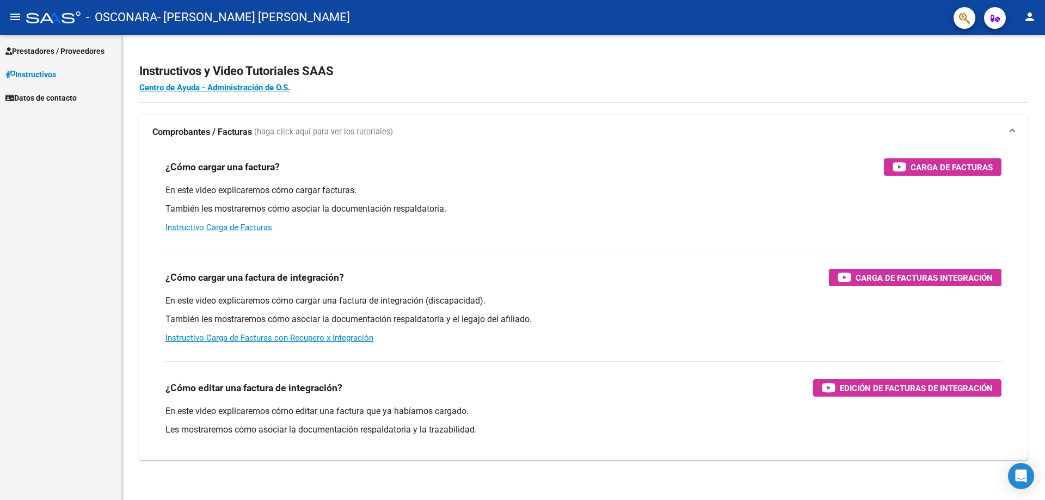
click at [54, 51] on span "Prestadores / Proveedores" at bounding box center [54, 51] width 99 height 12
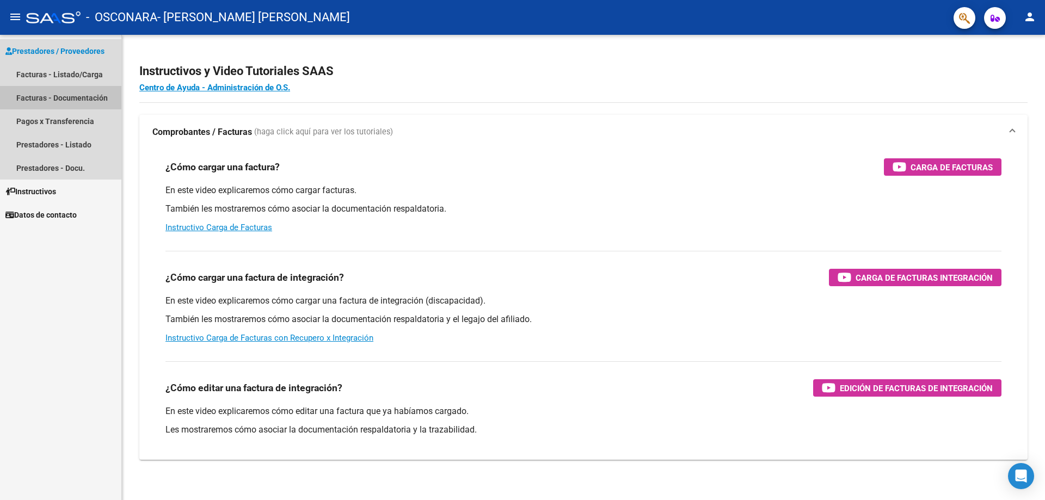
click at [62, 90] on link "Facturas - Documentación" at bounding box center [60, 97] width 121 height 23
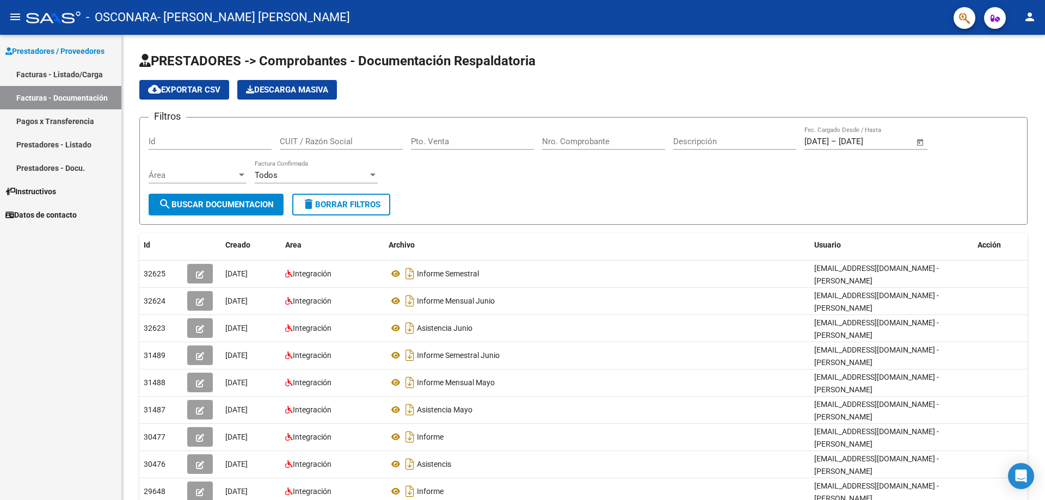
click at [47, 46] on span "Prestadores / Proveedores" at bounding box center [54, 51] width 99 height 12
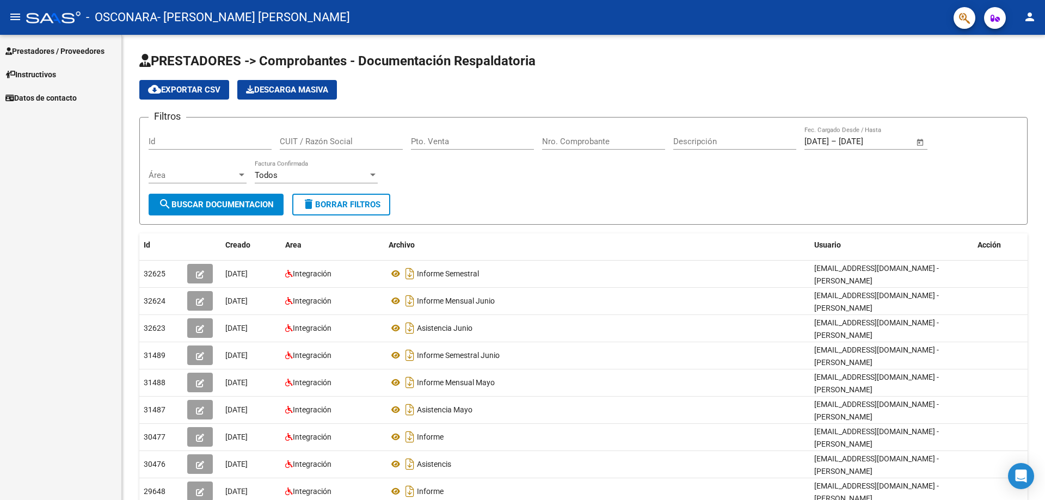
click at [10, 12] on mat-icon "menu" at bounding box center [15, 16] width 13 height 13
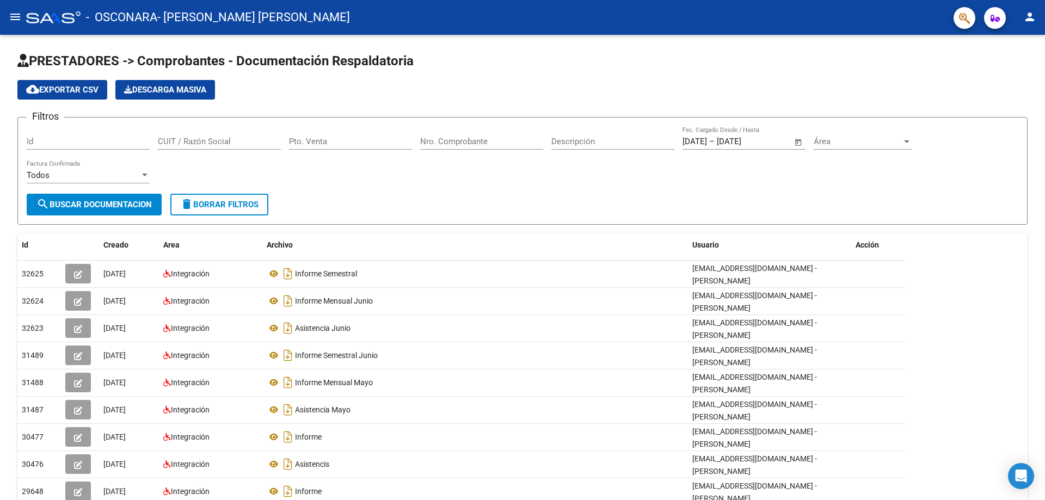
click at [14, 17] on mat-icon "menu" at bounding box center [15, 16] width 13 height 13
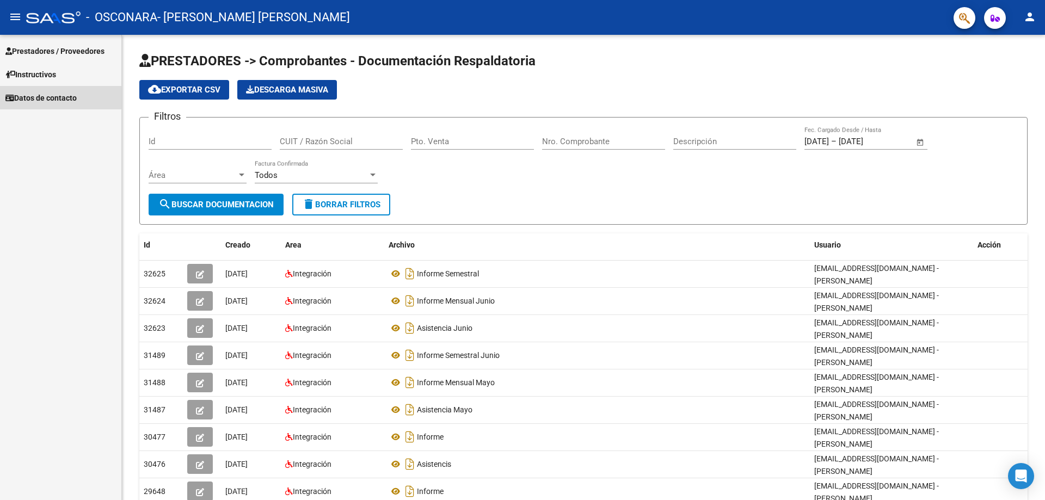
click at [44, 93] on span "Datos de contacto" at bounding box center [40, 98] width 71 height 12
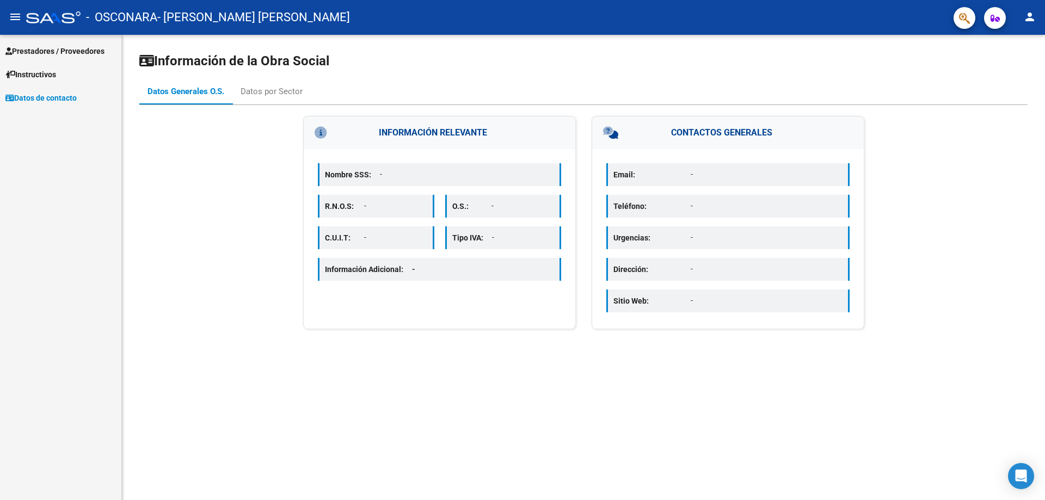
click at [42, 50] on span "Prestadores / Proveedores" at bounding box center [54, 51] width 99 height 12
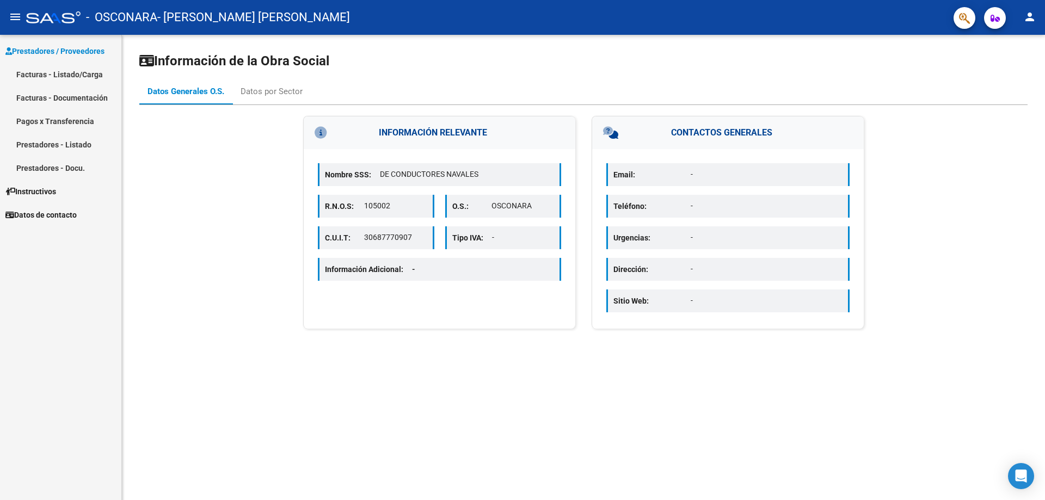
click at [59, 76] on link "Facturas - Listado/Carga" at bounding box center [60, 74] width 121 height 23
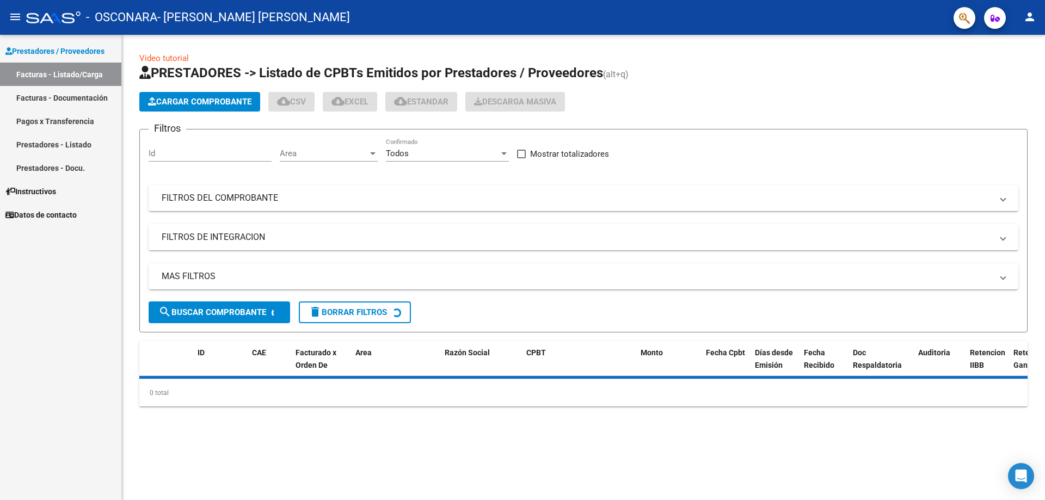
click at [182, 97] on span "Cargar Comprobante" at bounding box center [199, 102] width 103 height 10
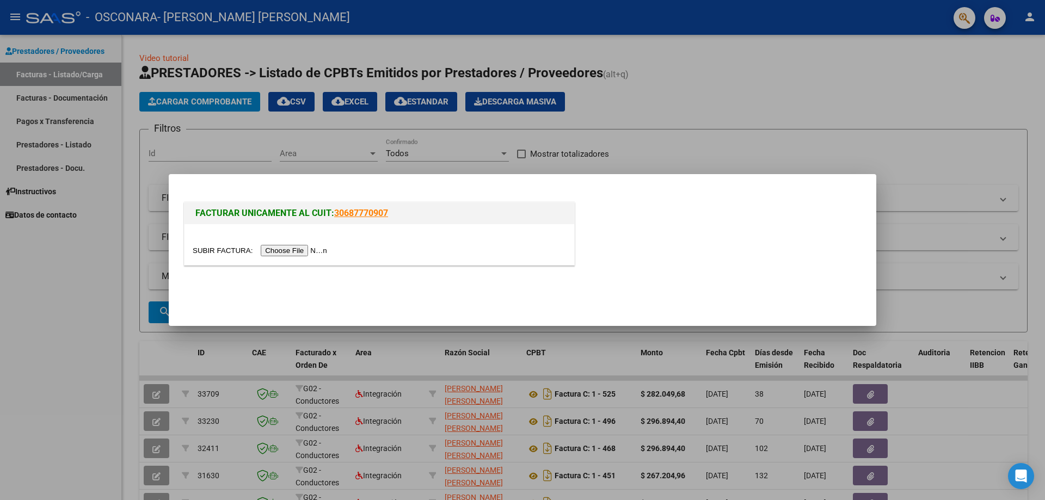
click at [279, 246] on input "file" at bounding box center [262, 250] width 138 height 11
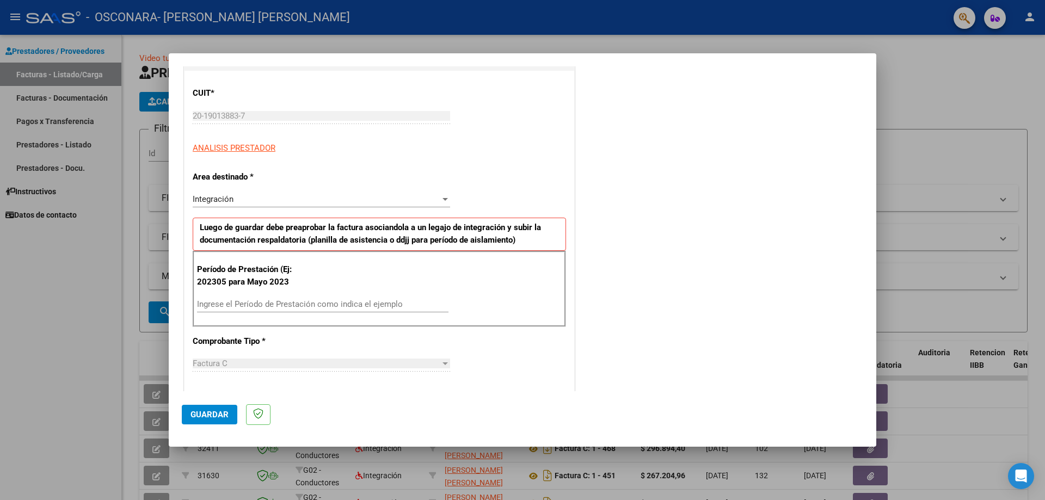
scroll to position [163, 0]
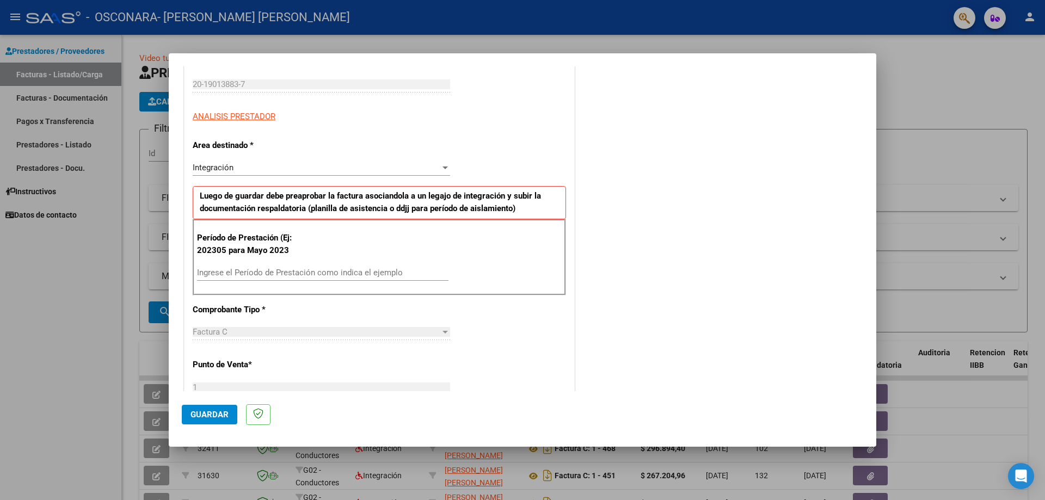
click at [292, 266] on div "Ingrese el Período de Prestación como indica el ejemplo" at bounding box center [322, 272] width 251 height 16
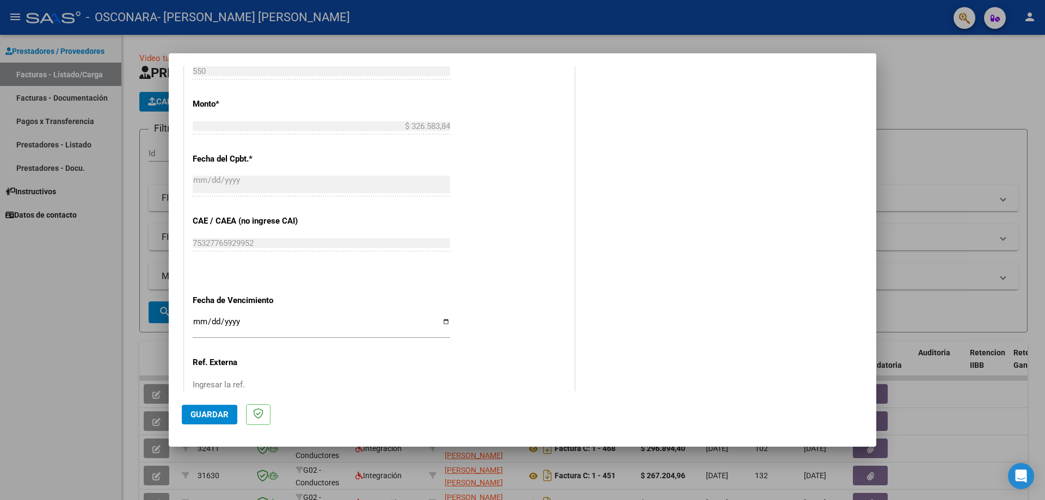
scroll to position [544, 0]
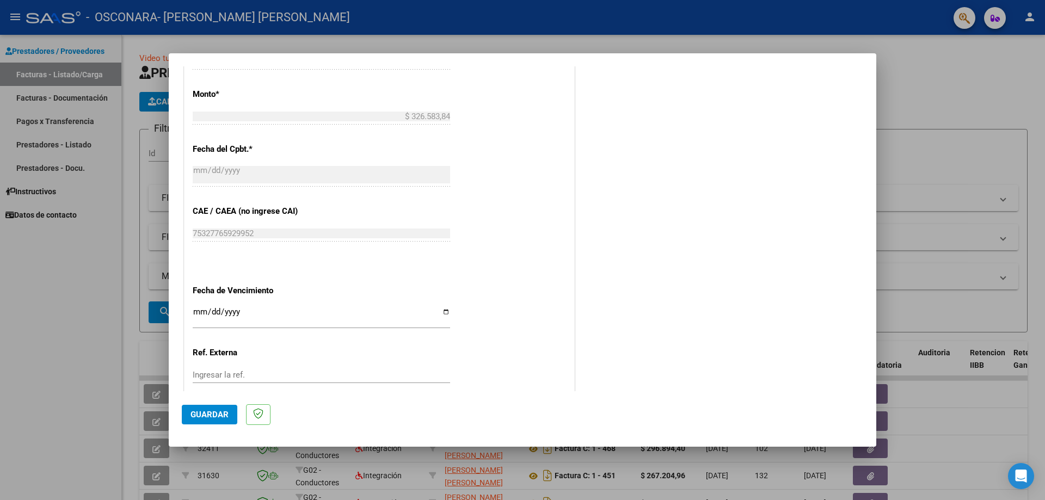
type input "202507"
click at [225, 418] on span "Guardar" at bounding box center [209, 415] width 38 height 10
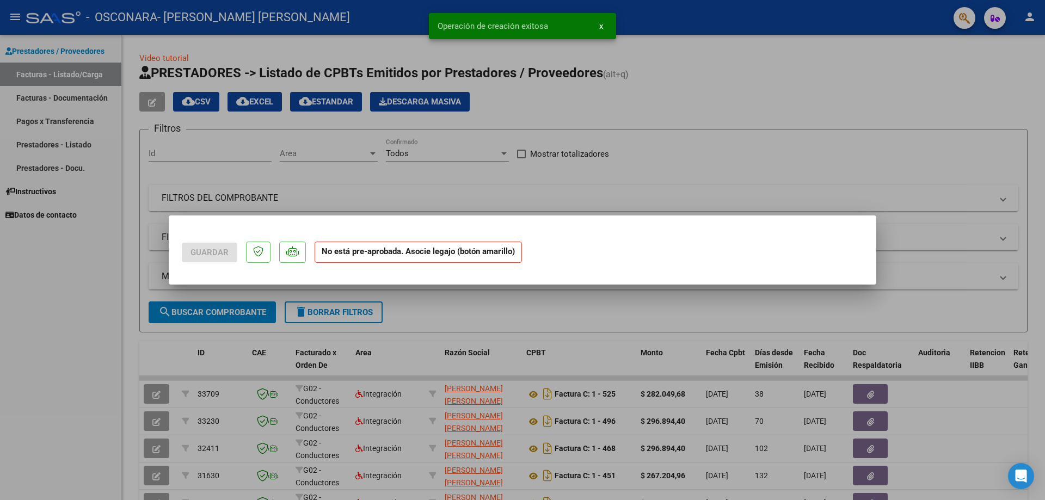
scroll to position [0, 0]
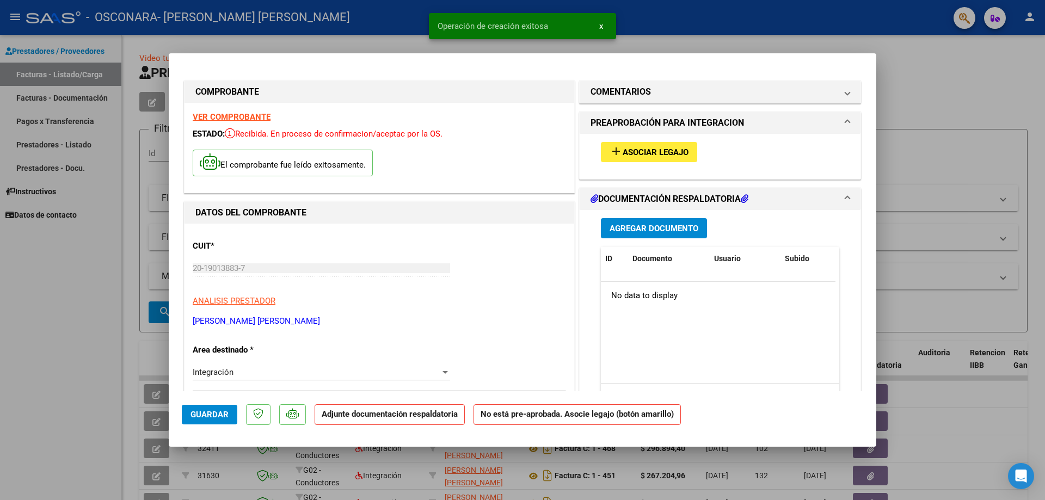
click at [661, 146] on button "add Asociar Legajo" at bounding box center [649, 152] width 96 height 20
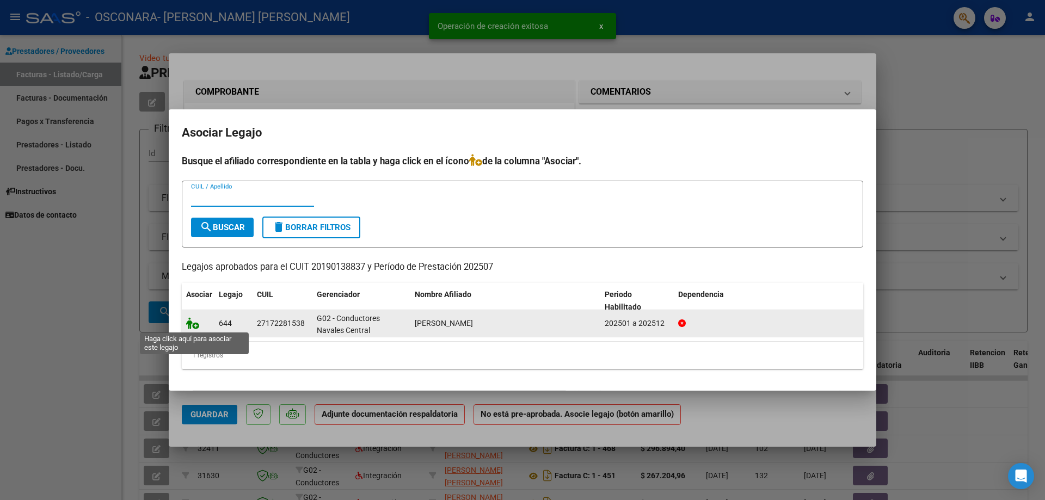
click at [194, 322] on icon at bounding box center [192, 323] width 13 height 12
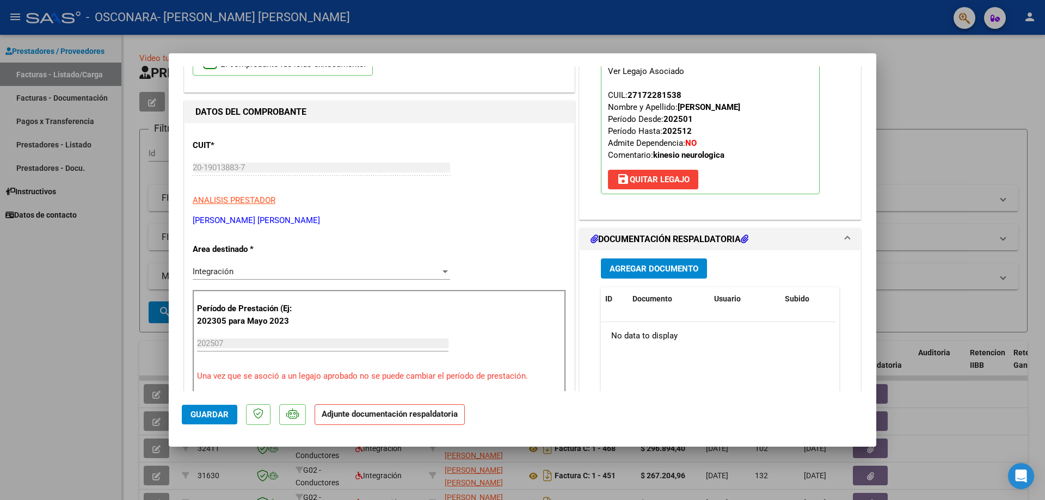
scroll to position [109, 0]
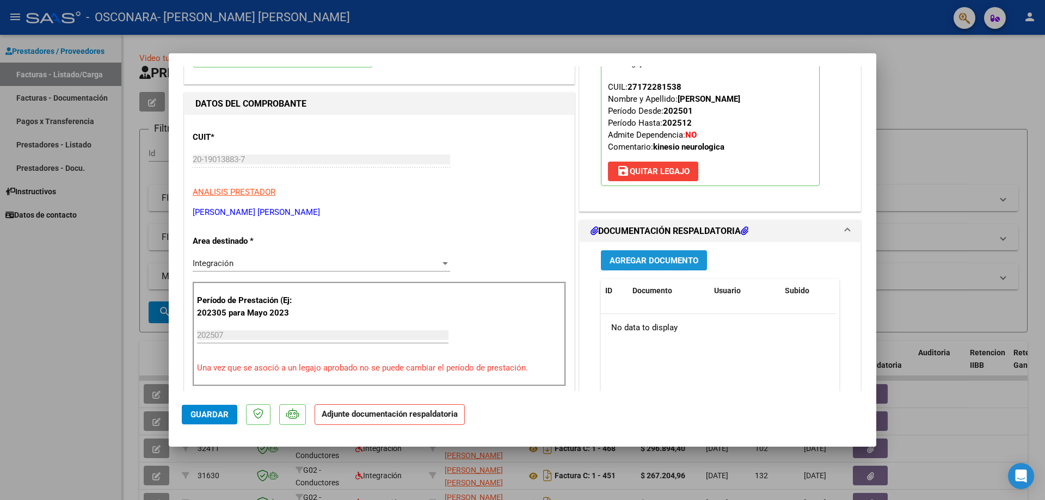
click at [654, 264] on span "Agregar Documento" at bounding box center [653, 261] width 89 height 10
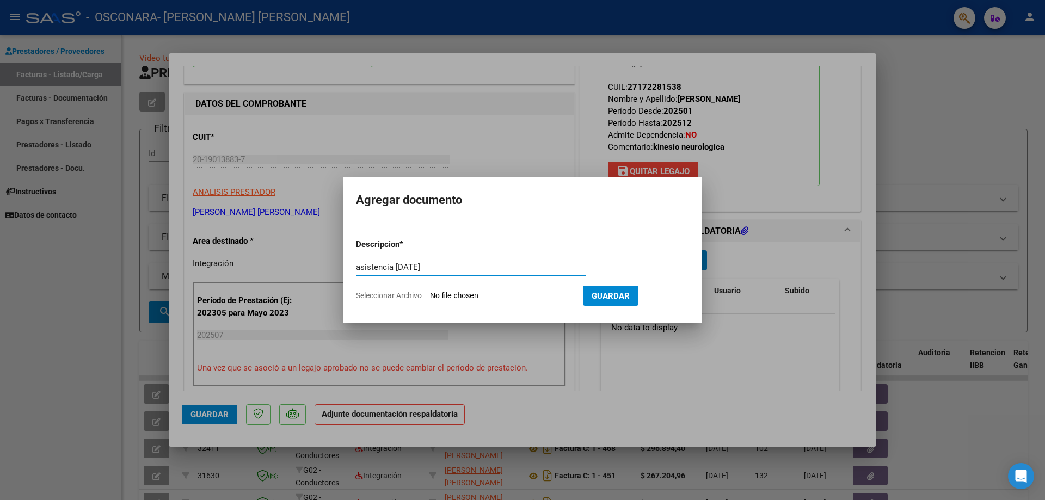
type input "asistencia [DATE]"
click at [561, 294] on input "Seleccionar Archivo" at bounding box center [502, 296] width 144 height 10
type input "C:\fakepath\ASISTENCIA [PERSON_NAME][DATE].pdf"
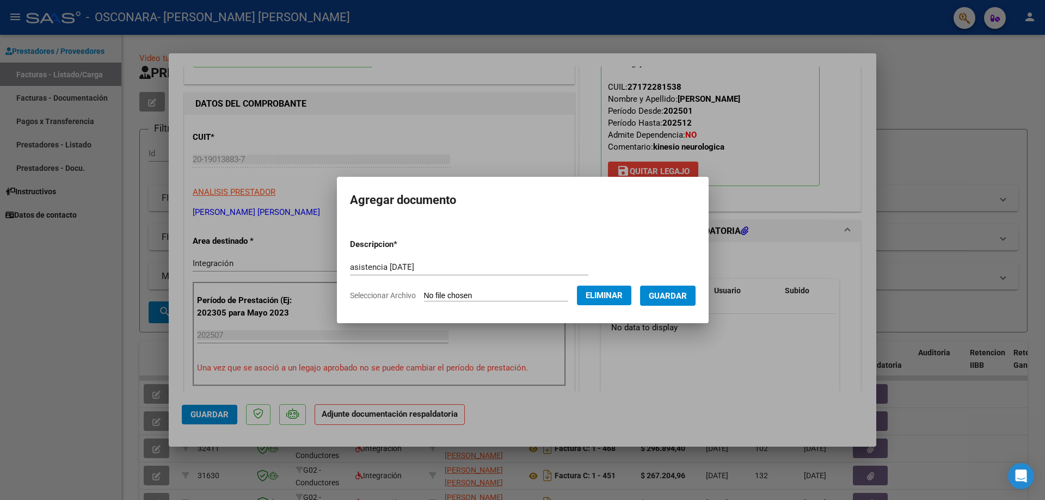
click at [665, 298] on span "Guardar" at bounding box center [668, 296] width 38 height 10
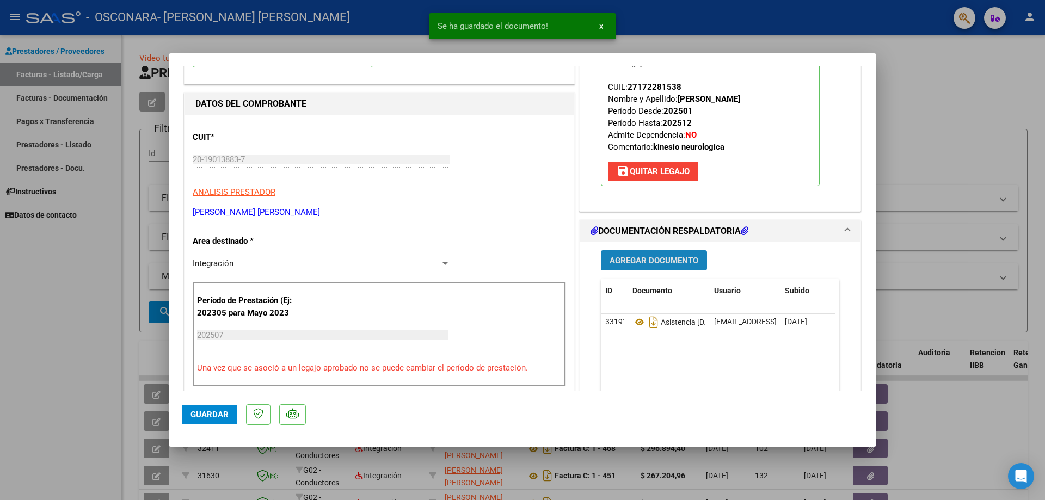
click at [654, 255] on span "Agregar Documento" at bounding box center [653, 260] width 89 height 10
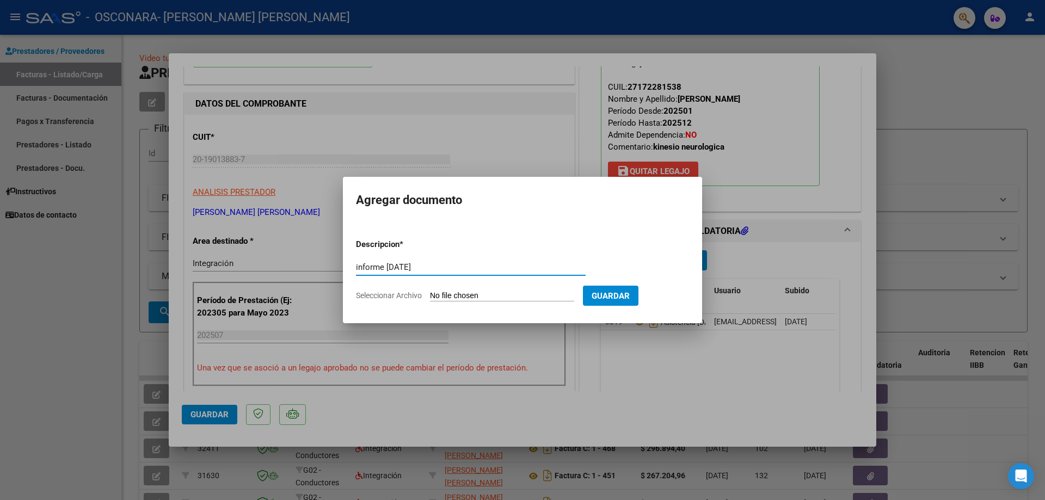
type input "informe [DATE]"
click at [489, 292] on input "Seleccionar Archivo" at bounding box center [502, 296] width 144 height 10
type input "C:\fakepath\[PERSON_NAME] INFORME [DATE].pdf"
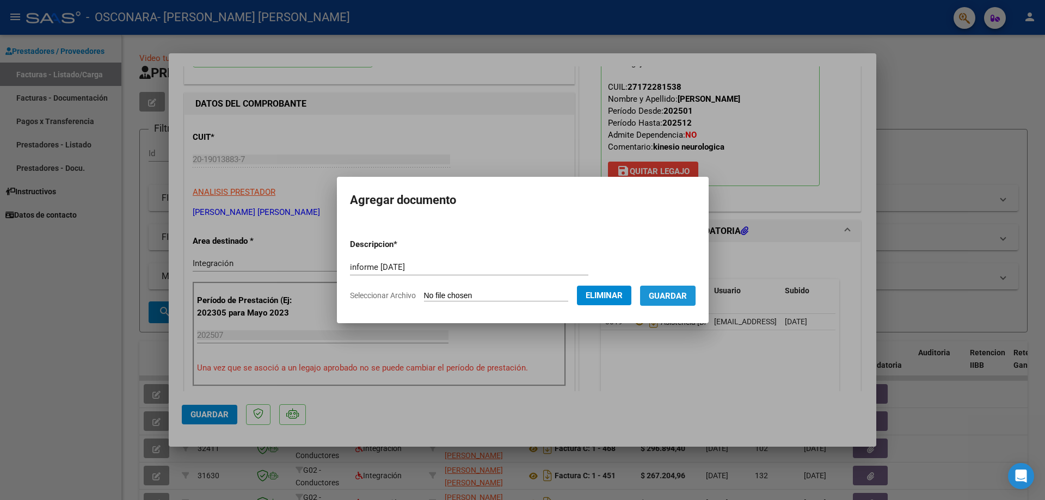
click at [667, 299] on span "Guardar" at bounding box center [668, 296] width 38 height 10
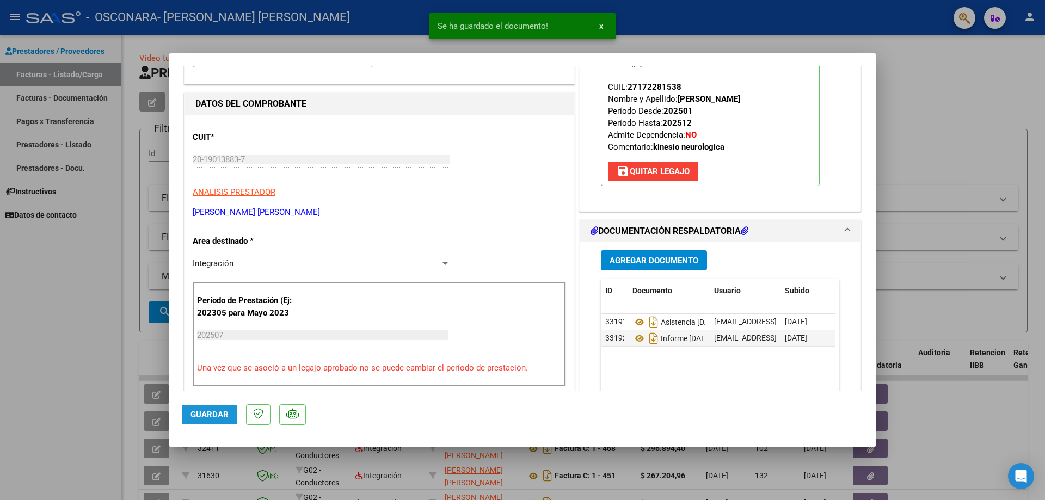
click at [214, 418] on span "Guardar" at bounding box center [209, 415] width 38 height 10
